Goal: Transaction & Acquisition: Book appointment/travel/reservation

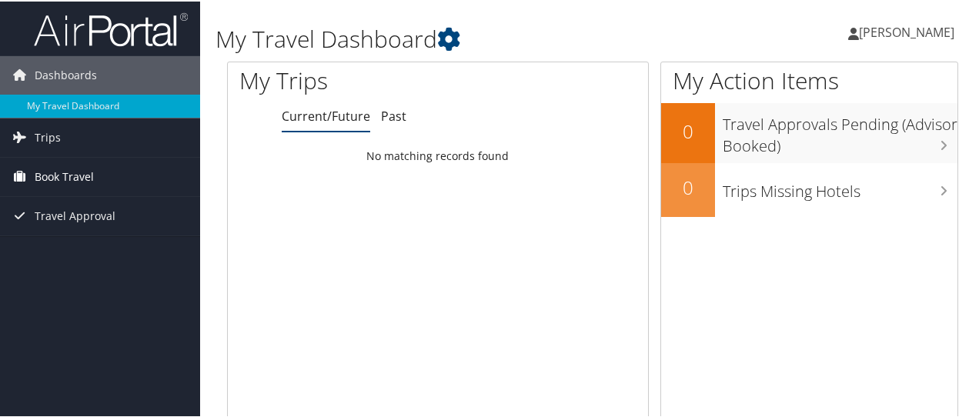
click at [48, 173] on span "Book Travel" at bounding box center [64, 175] width 59 height 38
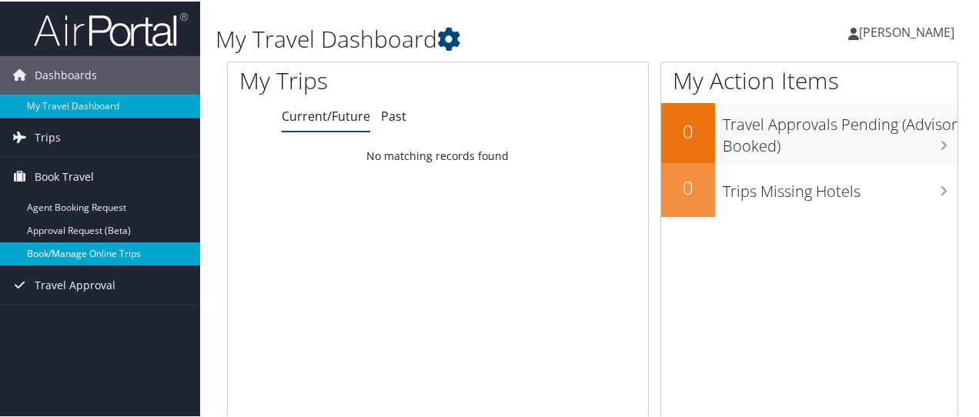
click at [73, 250] on link "Book/Manage Online Trips" at bounding box center [100, 252] width 200 height 23
click at [97, 247] on link "Book/Manage Online Trips" at bounding box center [100, 252] width 200 height 23
click at [68, 252] on link "Book/Manage Online Trips" at bounding box center [100, 252] width 200 height 23
